Goal: Find specific fact: Find specific fact

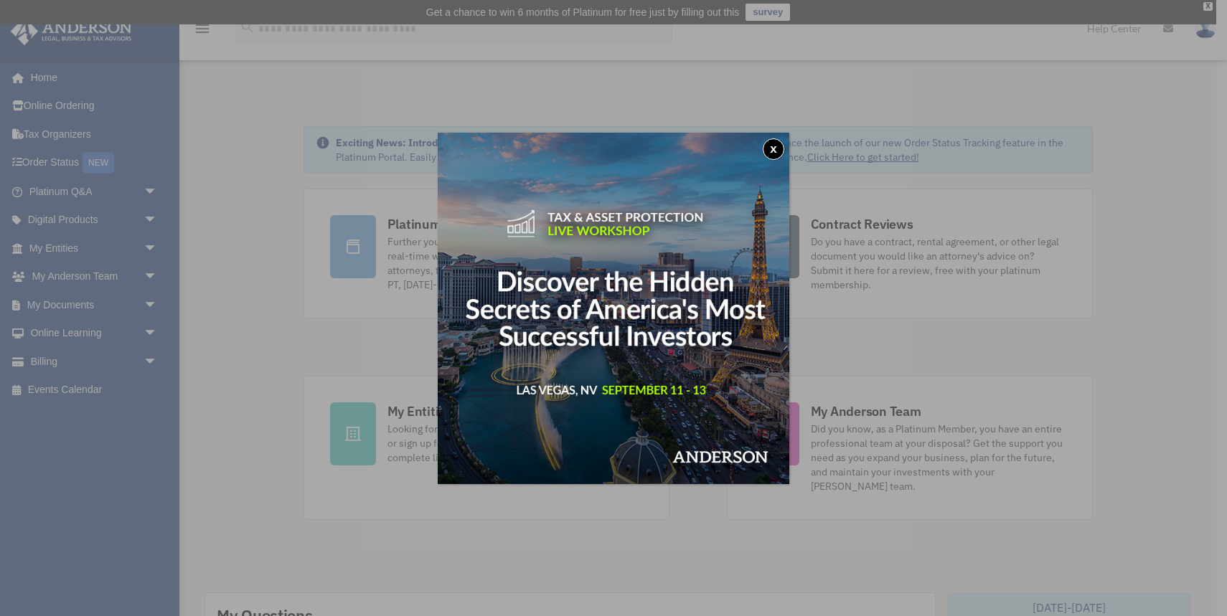
click at [766, 146] on button "x" at bounding box center [774, 149] width 22 height 22
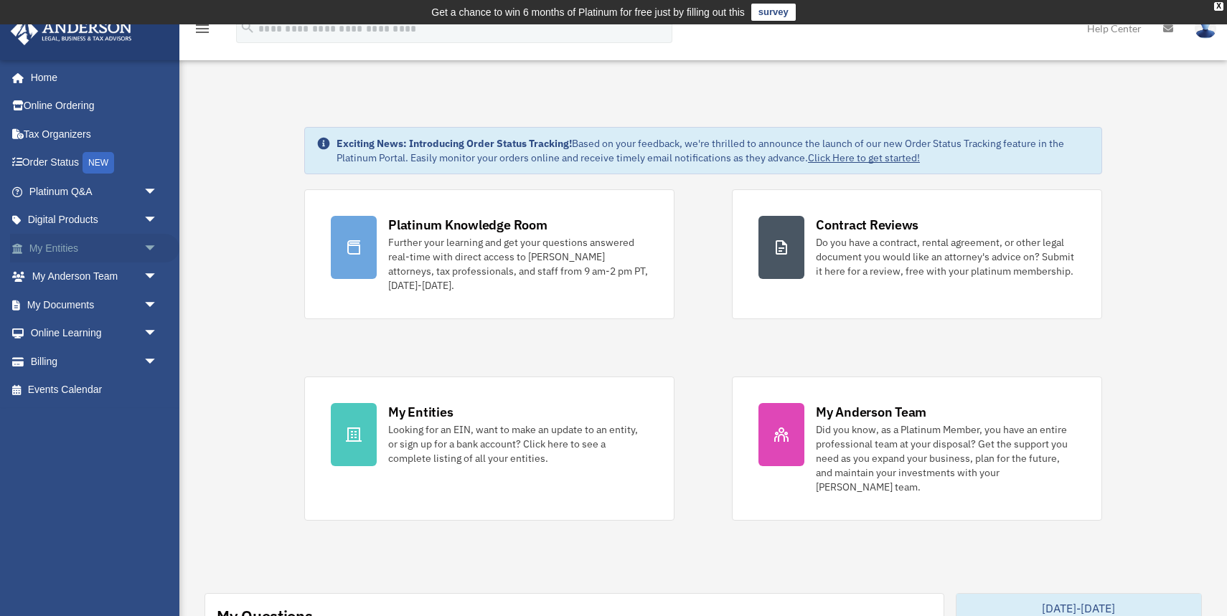
click at [131, 243] on link "My Entities arrow_drop_down" at bounding box center [94, 248] width 169 height 29
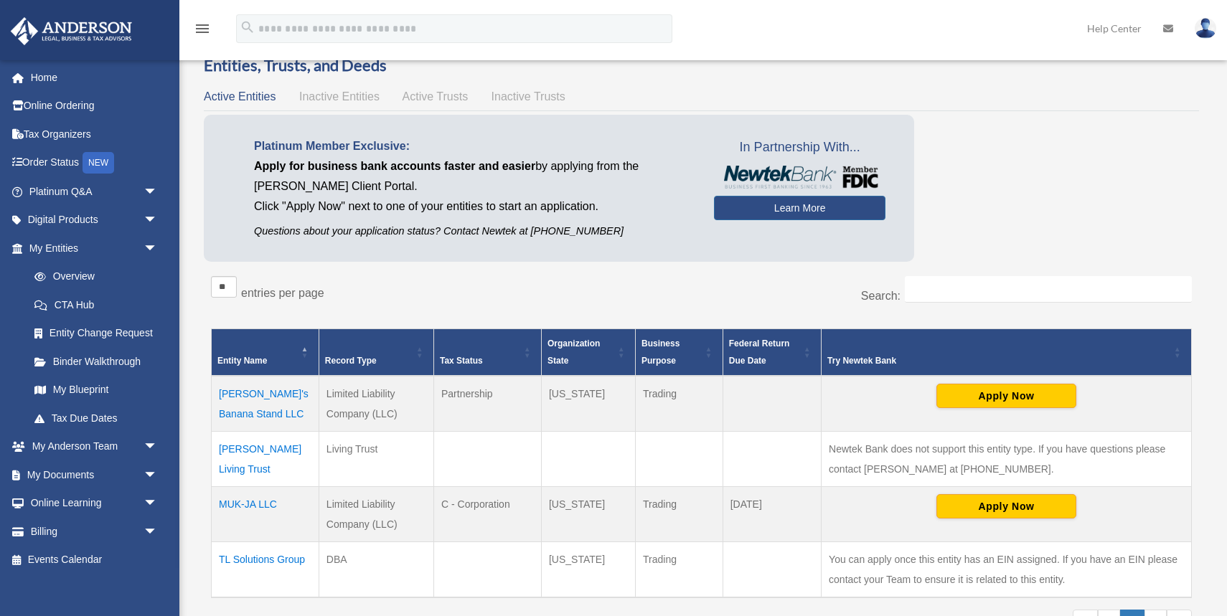
scroll to position [153, 0]
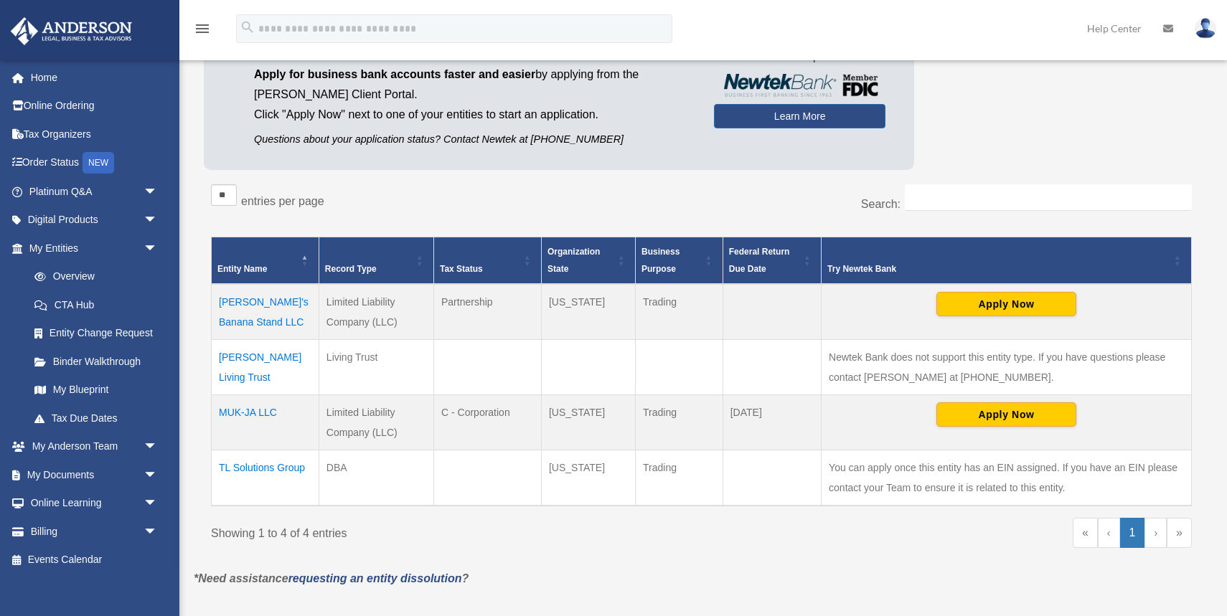
click at [255, 461] on td "TL Solutions Group" at bounding box center [266, 479] width 108 height 56
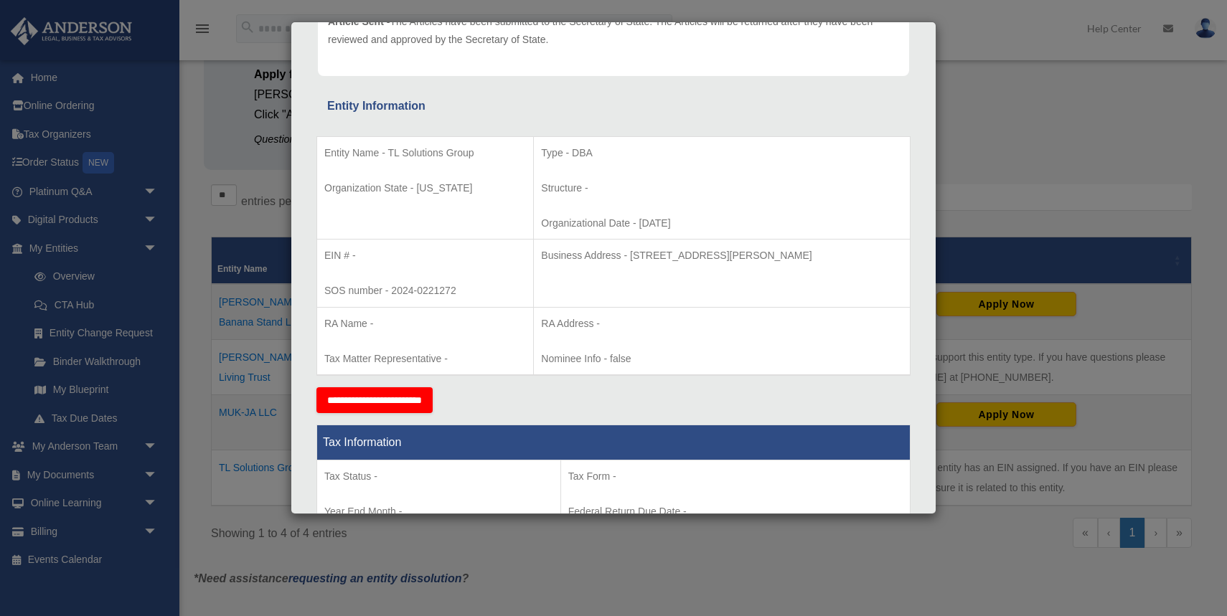
scroll to position [261, 0]
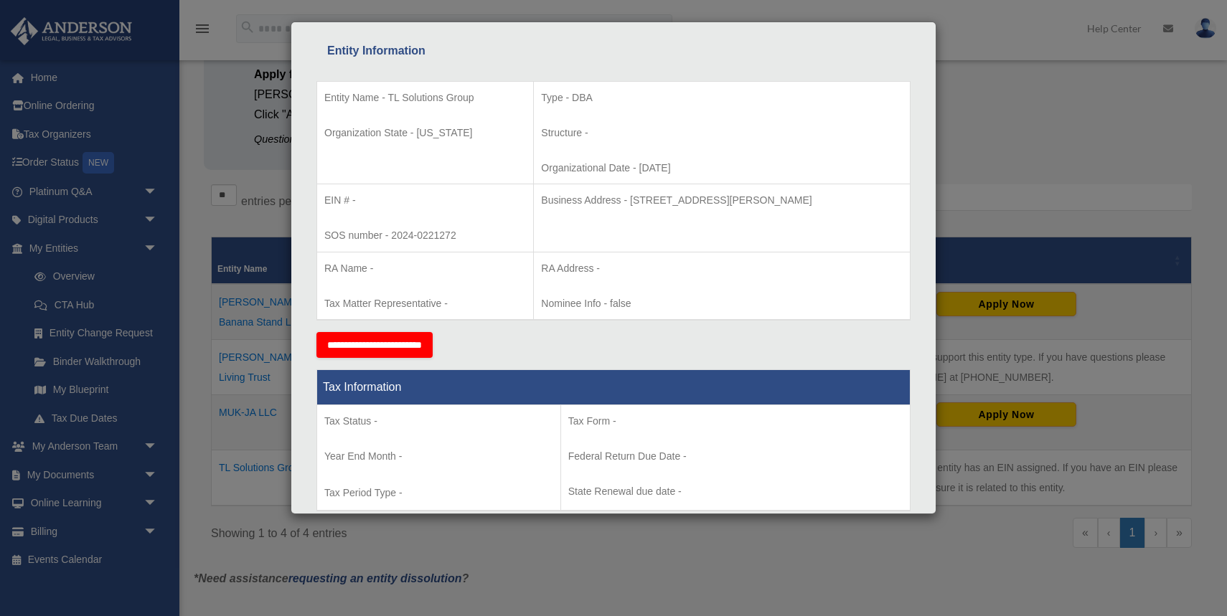
drag, startPoint x: 842, startPoint y: 202, endPoint x: 612, endPoint y: 201, distance: 230.3
click at [612, 201] on p "Business Address - [STREET_ADDRESS][PERSON_NAME]" at bounding box center [722, 201] width 362 height 18
copy p "[STREET_ADDRESS][PERSON_NAME]"
